Goal: Contribute content: Contribute content

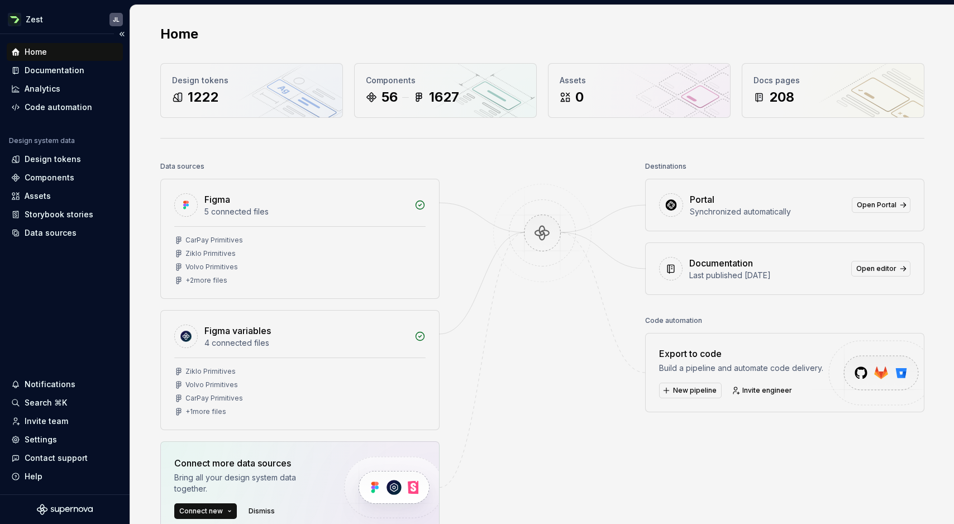
click at [57, 53] on div "Home" at bounding box center [64, 51] width 107 height 11
click at [46, 72] on div "Documentation" at bounding box center [55, 70] width 60 height 11
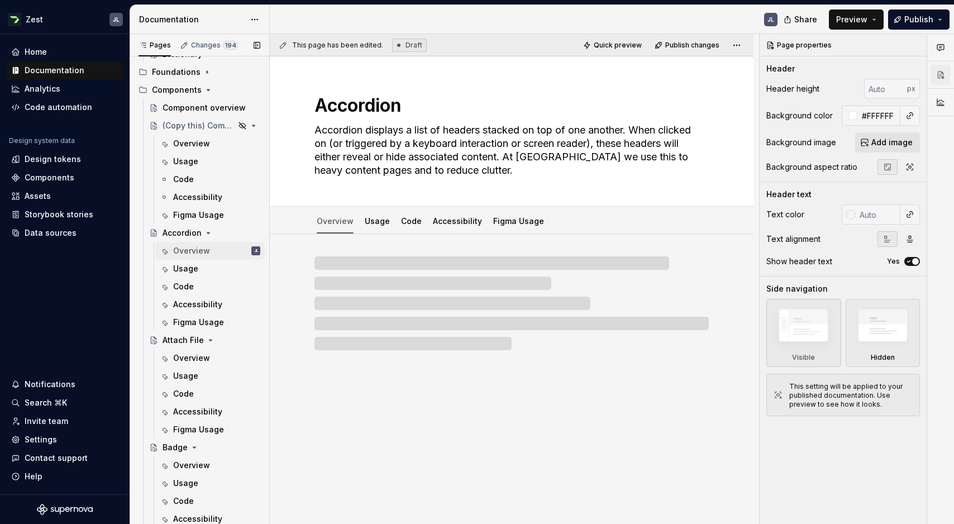
scroll to position [524, 0]
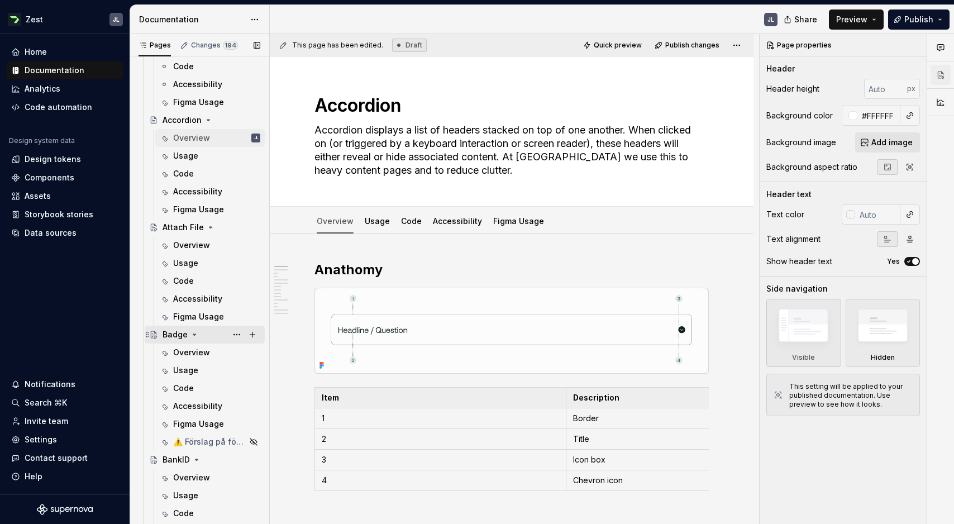
click at [194, 335] on icon "Page tree" at bounding box center [194, 334] width 9 height 9
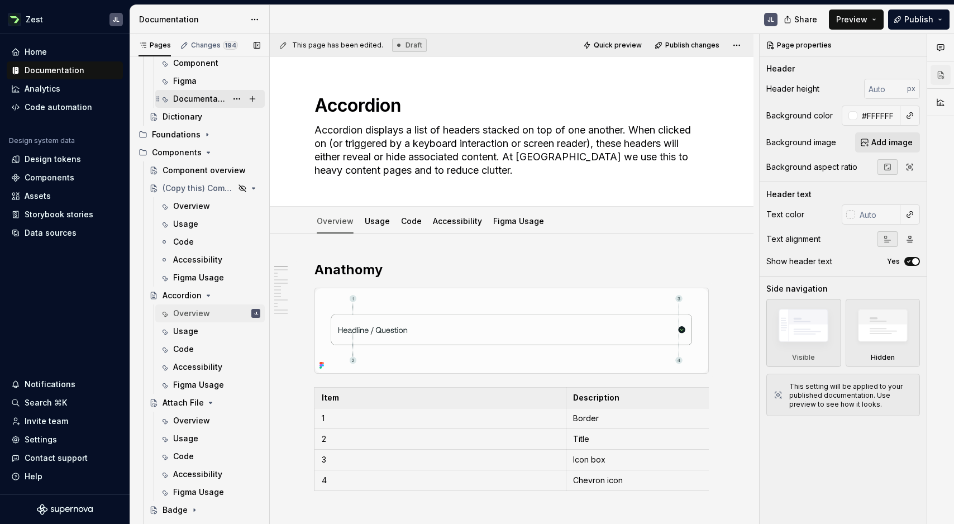
scroll to position [328, 0]
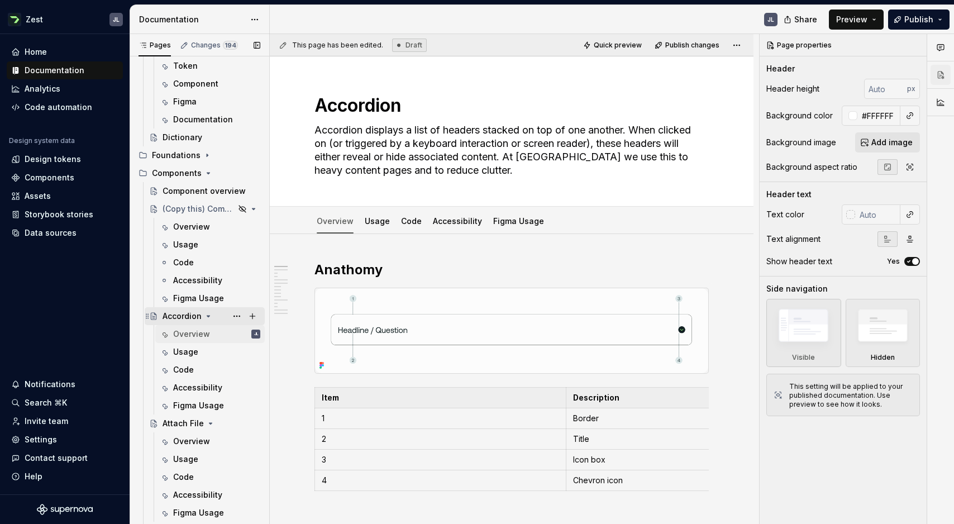
click at [208, 316] on icon "Page tree" at bounding box center [208, 316] width 9 height 9
click at [210, 334] on icon "Page tree" at bounding box center [211, 334] width 3 height 1
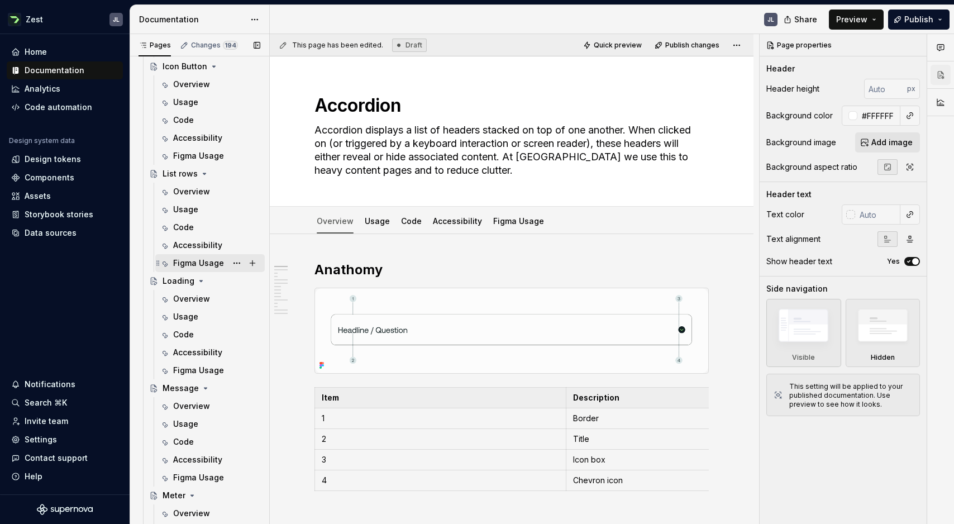
scroll to position [1867, 0]
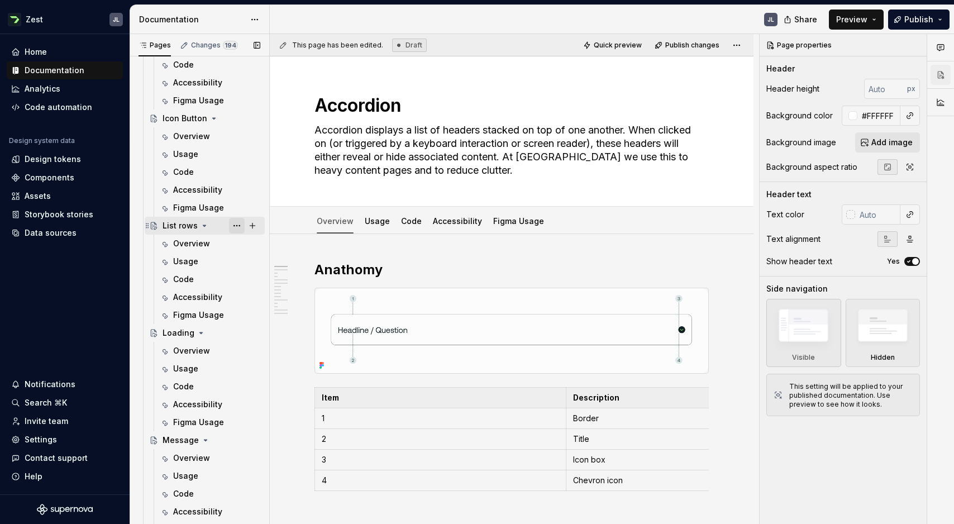
click at [229, 224] on button "Page tree" at bounding box center [237, 226] width 16 height 16
type textarea "*"
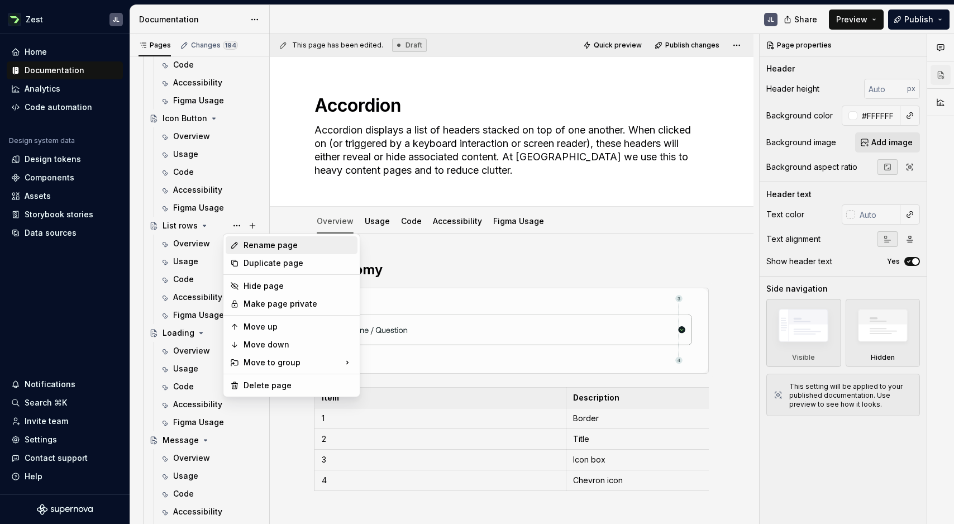
click at [245, 241] on div "Rename page" at bounding box center [299, 245] width 110 height 11
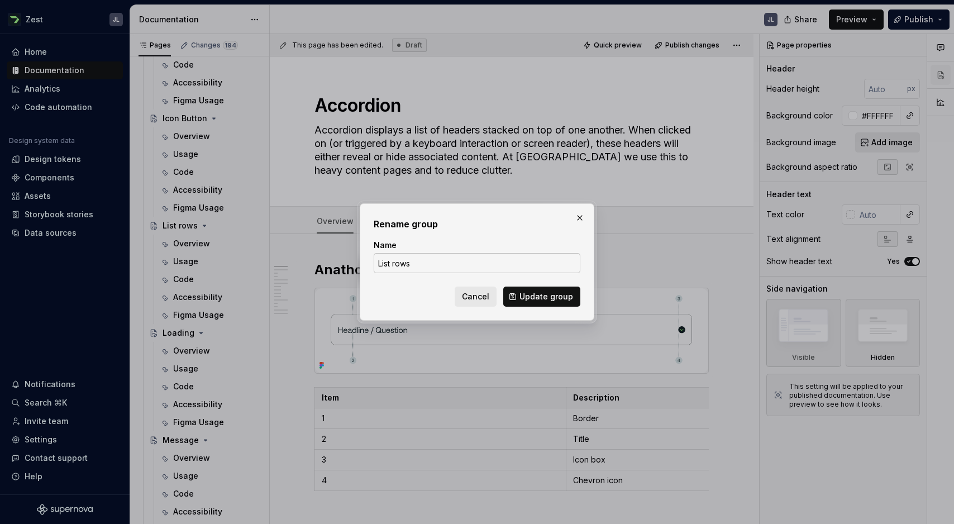
click at [462, 269] on input "List rows" at bounding box center [477, 263] width 207 height 20
type input "List Item"
click at [547, 294] on span "Update group" at bounding box center [547, 296] width 54 height 11
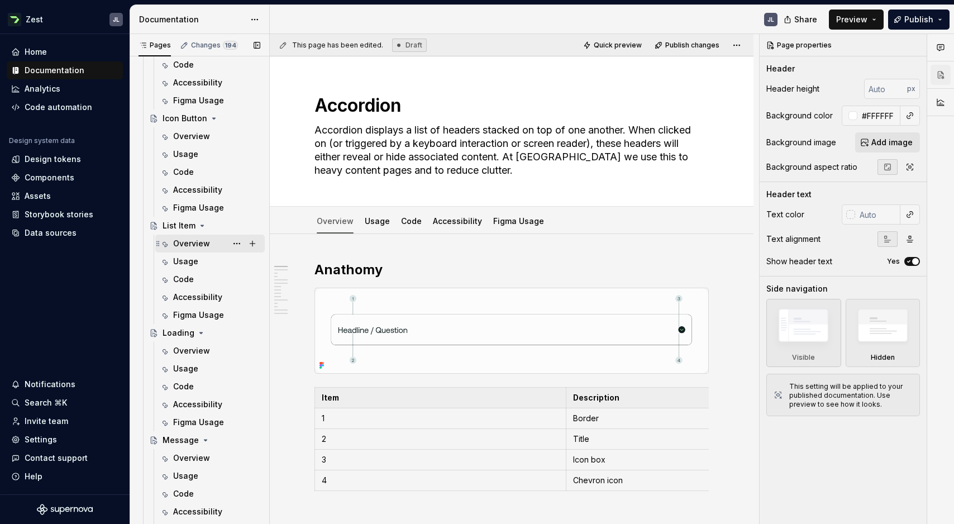
click at [213, 246] on div "Overview" at bounding box center [216, 244] width 87 height 16
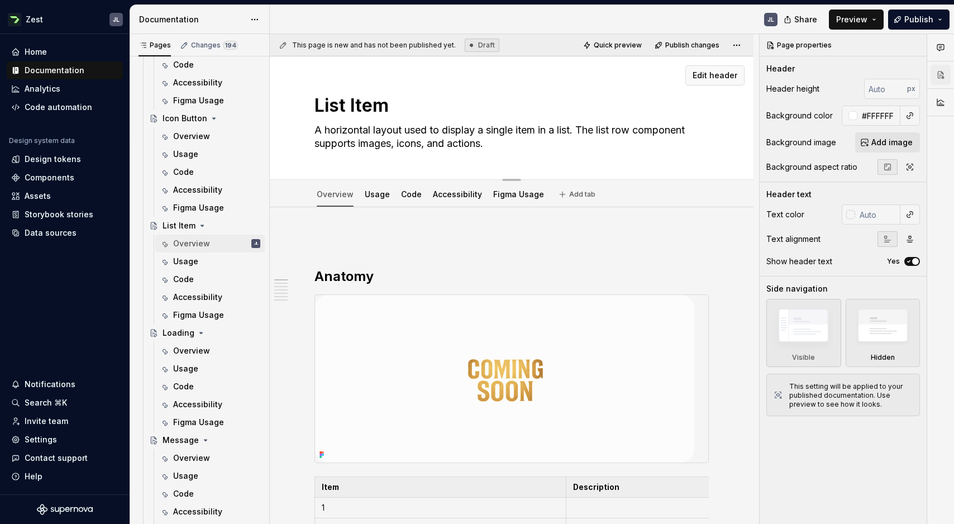
click at [635, 131] on textarea "A horizontal layout used to display a single item in a list. The list row compo…" at bounding box center [509, 136] width 395 height 31
click at [637, 131] on textarea "A horizontal layout used to display a single item in a list. The list row compo…" at bounding box center [509, 136] width 395 height 31
drag, startPoint x: 638, startPoint y: 131, endPoint x: 621, endPoint y: 131, distance: 16.8
click at [621, 131] on textarea "A horizontal layout used to display a single item in a list. The list row compo…" at bounding box center [509, 136] width 395 height 31
type textarea "*"
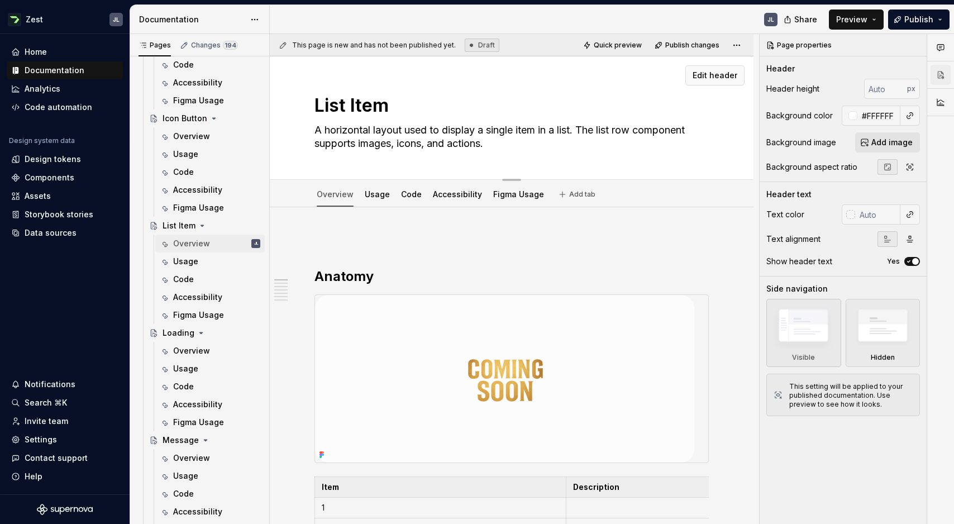
type textarea "A horizontal layout used to display a single item in a list. The list i compone…"
type textarea "*"
type textarea "A horizontal layout used to display a single item in a list. The list it compon…"
type textarea "*"
type textarea "A horizontal layout used to display a single item in a list. The list ite compo…"
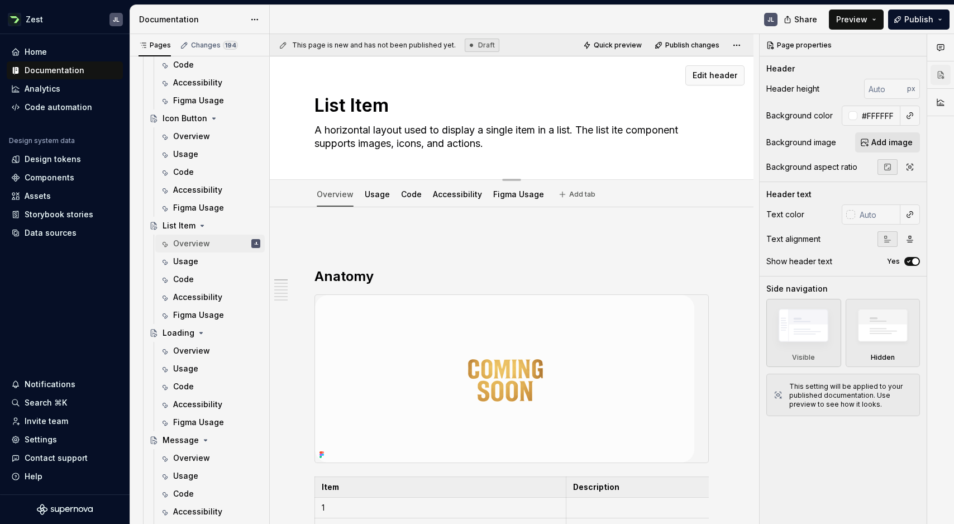
type textarea "*"
type textarea "A horizontal layout used to display a single item in a list. The list item comp…"
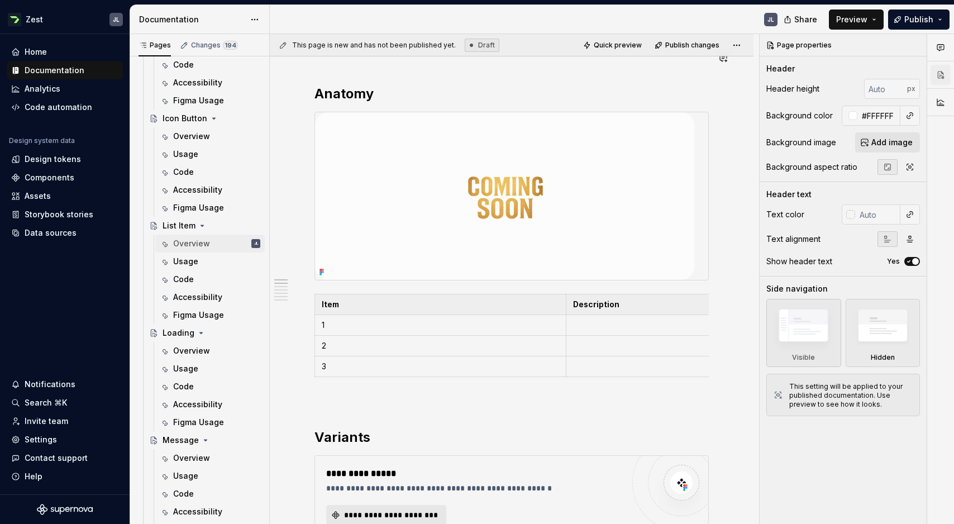
type textarea "*"
type textarea "A horizontal layout used to display a single item in a list. The list item comp…"
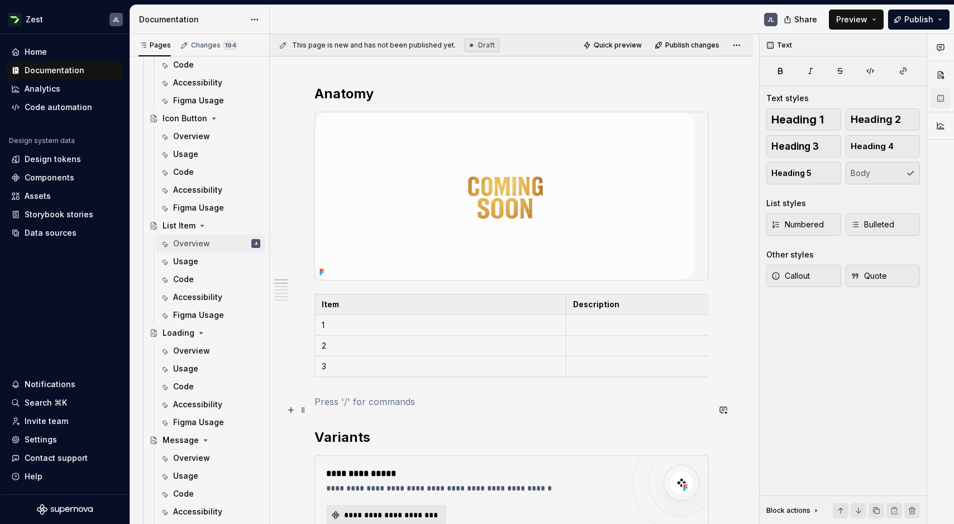
click at [647, 403] on p at bounding box center [512, 401] width 395 height 13
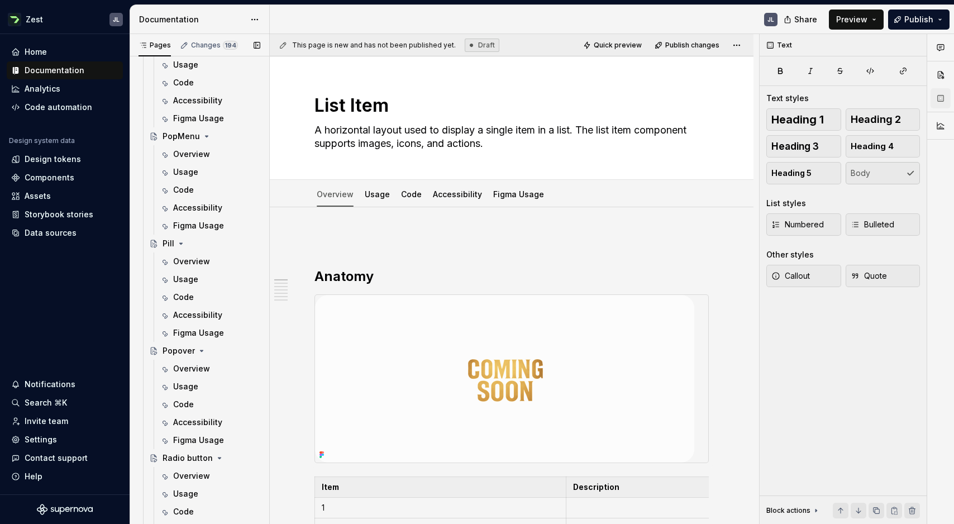
scroll to position [2384, 0]
click at [177, 258] on div "Overview" at bounding box center [191, 263] width 37 height 11
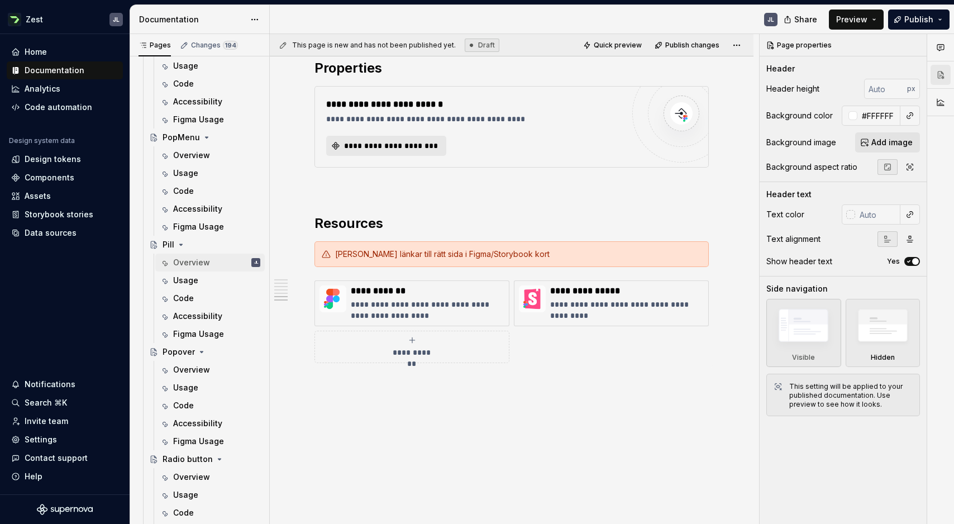
scroll to position [1102, 0]
type textarea "*"
